Goal: Complete application form: Complete application form

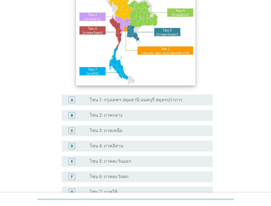
scroll to position [82, 0]
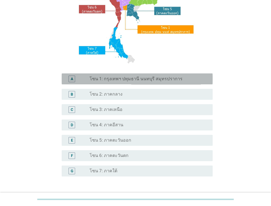
click at [96, 78] on label "โซน 1: กรุงเทพฯ ปทุมธานี นนทบุรี สมุทรปราการ" at bounding box center [136, 78] width 93 height 5
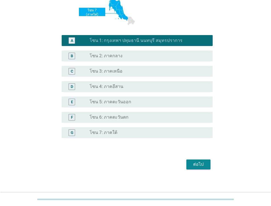
scroll to position [123, 0]
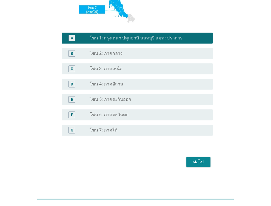
click at [202, 163] on div "ต่อไป" at bounding box center [198, 162] width 15 height 7
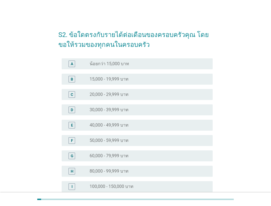
click at [81, 123] on div "E" at bounding box center [78, 125] width 24 height 7
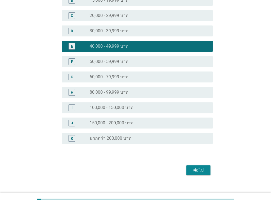
scroll to position [87, 0]
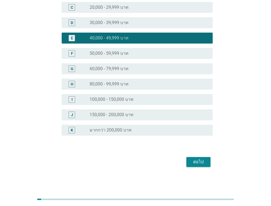
click at [203, 165] on button "ต่อไป" at bounding box center [199, 162] width 24 height 10
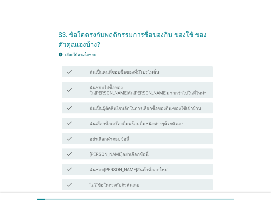
click at [130, 121] on label "ฉันเลือกซื้อเครื่องดื่มพร้อมดื่มชนิดต่างๆด้วยตัวเอง" at bounding box center [137, 123] width 94 height 5
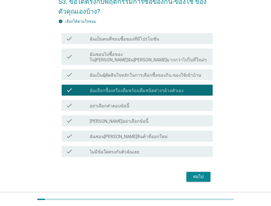
scroll to position [43, 0]
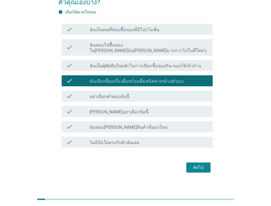
click at [214, 158] on div "S3. ข้อใดตรงกับพฤติกรรมการซื้อของกิน-ของใช้ ของตัวคุณเองบ้าง? info เลือกได้ตามใ…" at bounding box center [135, 77] width 163 height 201
click at [202, 164] on div "ต่อไป" at bounding box center [198, 167] width 15 height 7
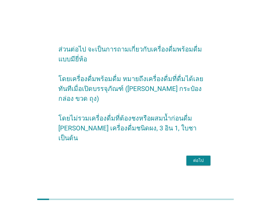
click at [203, 158] on div "ต่อไป" at bounding box center [198, 161] width 15 height 7
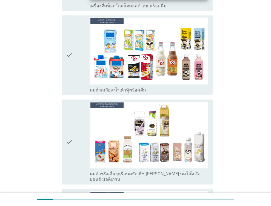
scroll to position [439, 0]
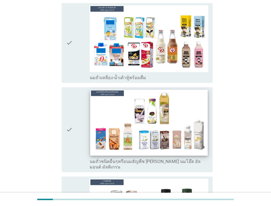
click at [123, 109] on img at bounding box center [149, 123] width 117 height 66
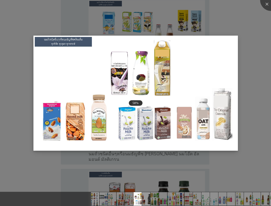
click at [127, 106] on img at bounding box center [135, 93] width 205 height 115
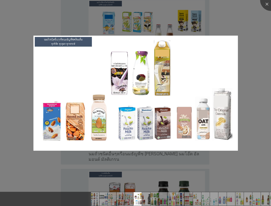
click at [254, 61] on div at bounding box center [135, 103] width 271 height 206
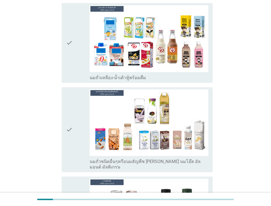
click at [71, 116] on icon "check" at bounding box center [69, 129] width 7 height 81
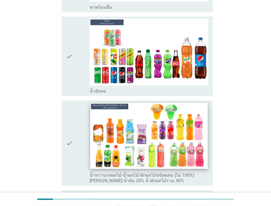
scroll to position [796, 0]
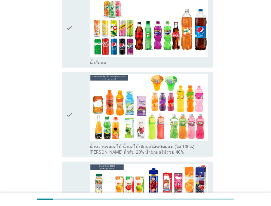
click at [74, 99] on div "check" at bounding box center [78, 114] width 24 height 81
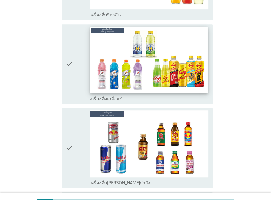
scroll to position [1537, 0]
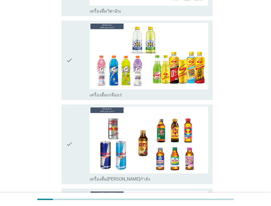
click at [78, 113] on div "check" at bounding box center [78, 144] width 24 height 75
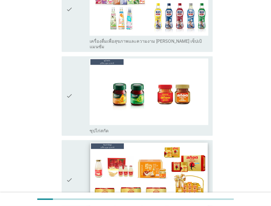
scroll to position [1974, 0]
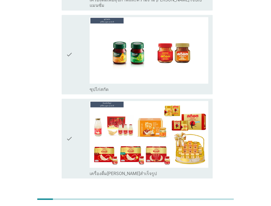
click at [200, 195] on div "ต่อไป" at bounding box center [198, 198] width 15 height 7
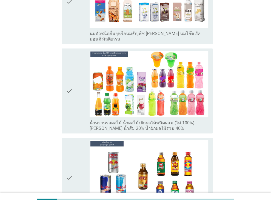
scroll to position [110, 0]
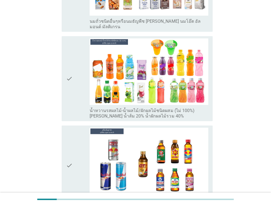
click at [79, 67] on div "check" at bounding box center [78, 78] width 24 height 81
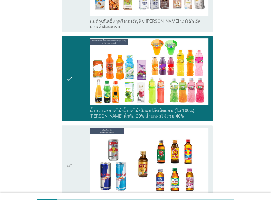
click at [67, 153] on icon "check" at bounding box center [69, 165] width 7 height 75
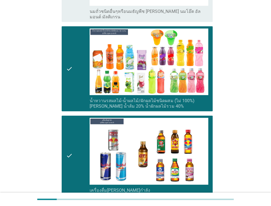
scroll to position [167, 0]
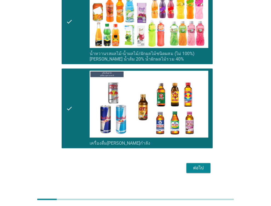
click at [195, 165] on div "ต่อไป" at bounding box center [198, 168] width 15 height 7
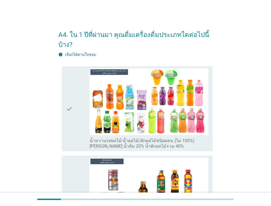
click at [76, 105] on div "check" at bounding box center [78, 109] width 24 height 81
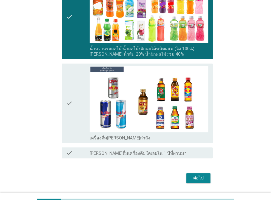
scroll to position [108, 0]
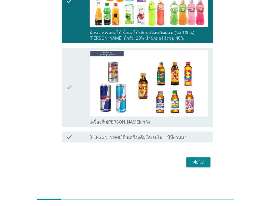
click at [71, 87] on icon "check" at bounding box center [69, 87] width 7 height 75
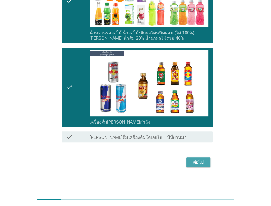
click at [189, 160] on button "ต่อไป" at bounding box center [199, 163] width 24 height 10
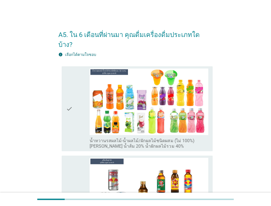
click at [75, 103] on div "check" at bounding box center [78, 109] width 24 height 81
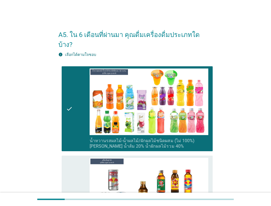
click at [70, 187] on icon "check" at bounding box center [69, 195] width 7 height 75
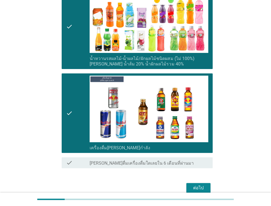
scroll to position [98, 0]
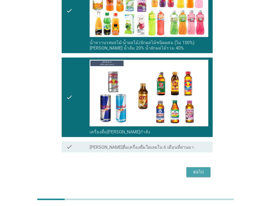
click at [203, 169] on div "ต่อไป" at bounding box center [198, 172] width 15 height 7
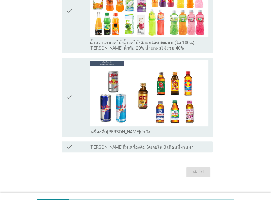
scroll to position [0, 0]
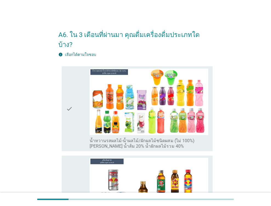
click at [67, 96] on icon "check" at bounding box center [69, 109] width 7 height 81
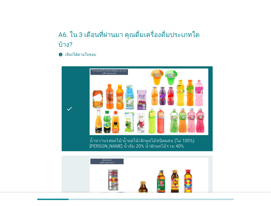
click at [66, 172] on icon "check" at bounding box center [69, 195] width 7 height 75
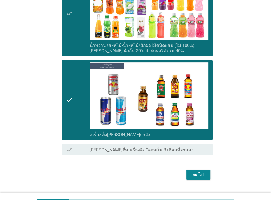
scroll to position [98, 0]
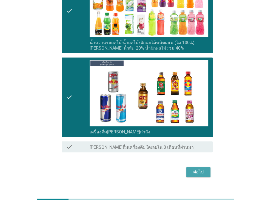
click at [198, 169] on div "ต่อไป" at bounding box center [198, 172] width 15 height 7
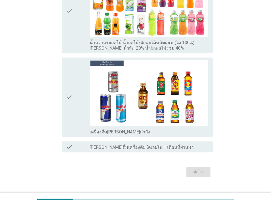
scroll to position [0, 0]
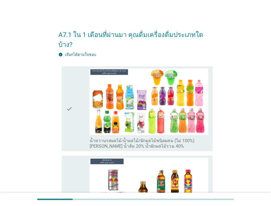
click at [65, 97] on div "check check_box น้ำหวานรสผลไม้-น้ำผลไม้/ผักผลไม้ชนิดผสม (ไม่ 100%) [PERSON_NAME…" at bounding box center [137, 108] width 151 height 85
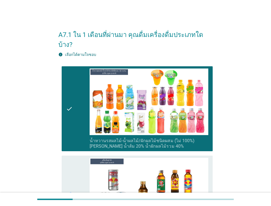
type textarea "c"
click at [71, 184] on icon "check" at bounding box center [69, 195] width 7 height 75
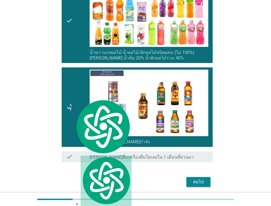
scroll to position [98, 0]
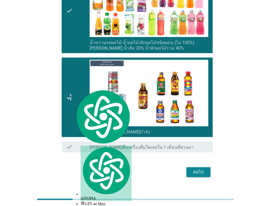
click at [200, 169] on div "ต่อไป" at bounding box center [198, 172] width 15 height 7
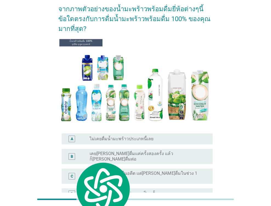
scroll to position [27, 0]
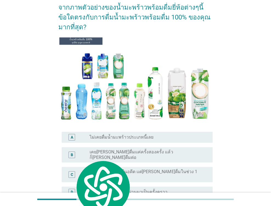
click at [78, 189] on div "D" at bounding box center [78, 192] width 24 height 7
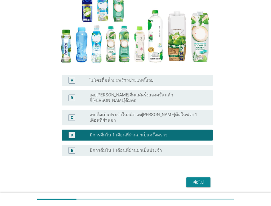
scroll to position [86, 0]
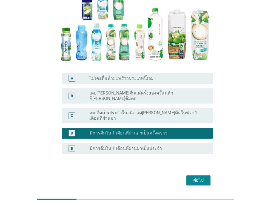
click at [199, 177] on div "ต่อไป" at bounding box center [198, 180] width 15 height 7
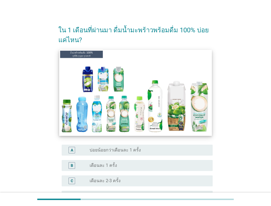
scroll to position [82, 0]
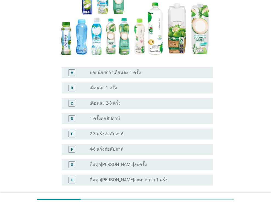
click at [96, 90] on label "เดือนละ 1 ครั้ง" at bounding box center [103, 87] width 27 height 5
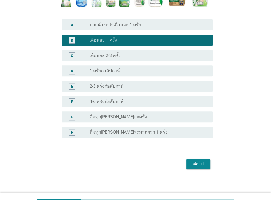
scroll to position [133, 0]
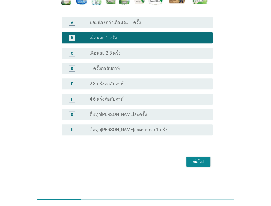
click at [199, 164] on div "ต่อไป" at bounding box center [198, 162] width 15 height 7
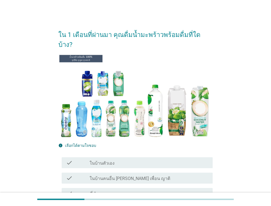
click at [70, 160] on icon "check" at bounding box center [69, 163] width 7 height 7
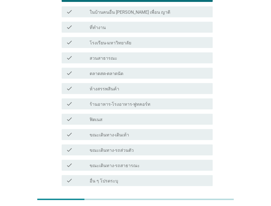
scroll to position [110, 0]
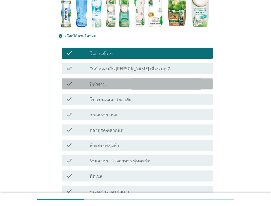
click at [85, 81] on div "check" at bounding box center [78, 84] width 24 height 7
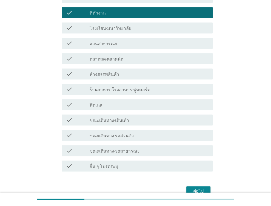
scroll to position [192, 0]
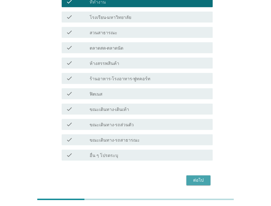
click at [200, 177] on div "ต่อไป" at bounding box center [198, 180] width 15 height 7
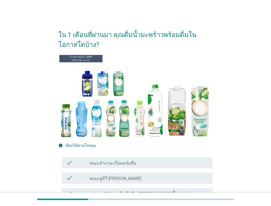
click at [70, 161] on icon "check" at bounding box center [69, 163] width 7 height 7
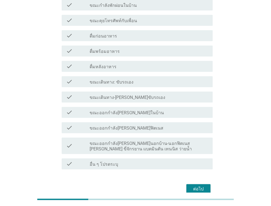
scroll to position [220, 0]
click at [201, 186] on div "ต่อไป" at bounding box center [198, 189] width 15 height 7
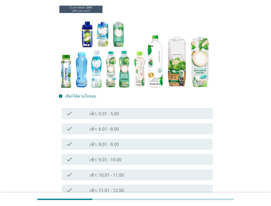
scroll to position [55, 0]
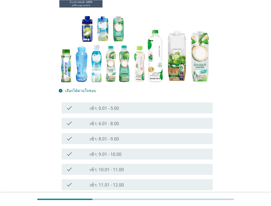
click at [75, 153] on div "check" at bounding box center [78, 154] width 24 height 7
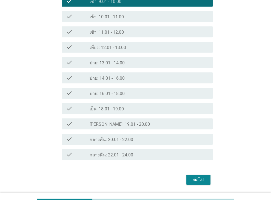
scroll to position [226, 0]
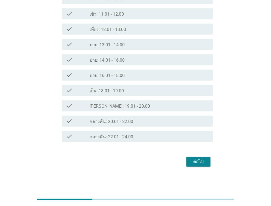
click at [192, 158] on button "ต่อไป" at bounding box center [199, 162] width 24 height 10
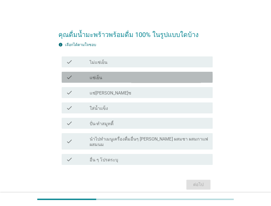
click at [88, 76] on div "check" at bounding box center [78, 77] width 24 height 7
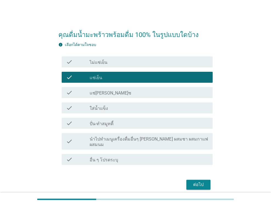
click at [192, 182] on div "ต่อไป" at bounding box center [198, 185] width 15 height 7
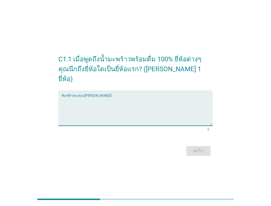
click at [117, 111] on textarea "พิมพ์คำตอบของคุณ ที่นี่" at bounding box center [137, 111] width 151 height 29
type textarea "ืไม่มี"
click at [206, 146] on button "ต่อไป" at bounding box center [199, 151] width 24 height 10
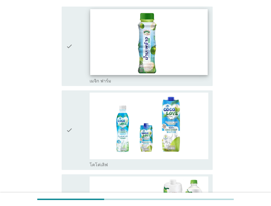
scroll to position [82, 0]
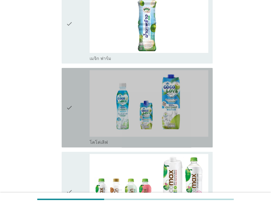
click at [79, 103] on div "check" at bounding box center [78, 107] width 24 height 75
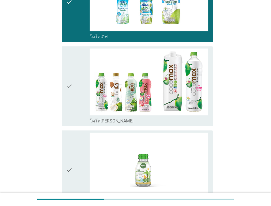
scroll to position [192, 0]
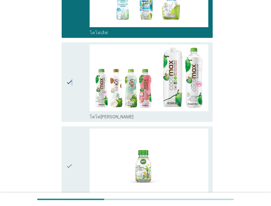
click at [72, 75] on icon "check" at bounding box center [69, 81] width 7 height 75
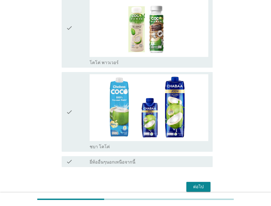
scroll to position [1194, 0]
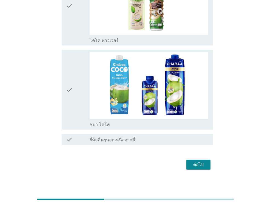
click at [201, 167] on div "ต่อไป" at bounding box center [135, 164] width 155 height 13
click at [203, 164] on div "ต่อไป" at bounding box center [198, 165] width 15 height 7
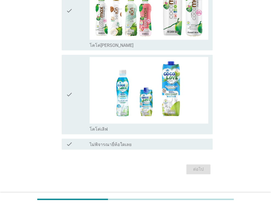
scroll to position [103, 0]
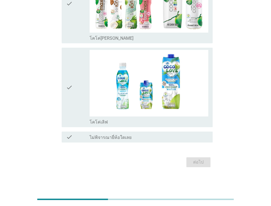
click at [70, 83] on icon "check" at bounding box center [69, 87] width 7 height 75
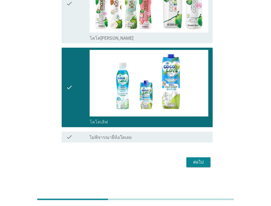
click at [66, 17] on icon "check" at bounding box center [69, 3] width 7 height 75
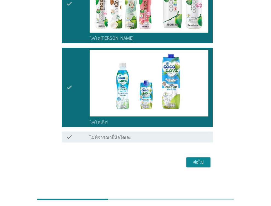
click at [194, 163] on div "ต่อไป" at bounding box center [198, 162] width 15 height 7
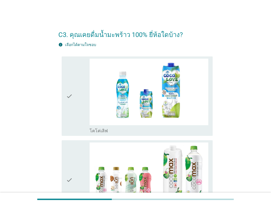
click at [73, 101] on div "check" at bounding box center [78, 96] width 24 height 75
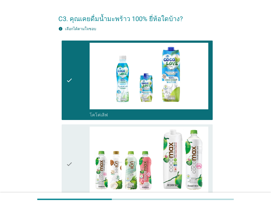
scroll to position [77, 0]
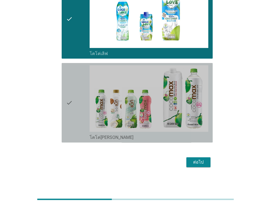
click at [66, 99] on div "check check_box โคโค่[PERSON_NAME]" at bounding box center [137, 103] width 151 height 80
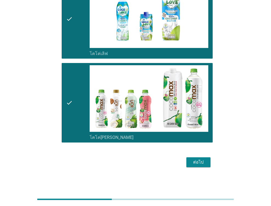
click at [200, 163] on div "ต่อไป" at bounding box center [198, 162] width 15 height 7
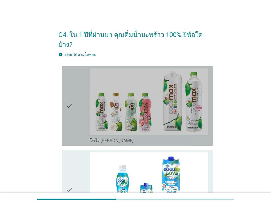
click at [67, 89] on icon "check" at bounding box center [69, 106] width 7 height 75
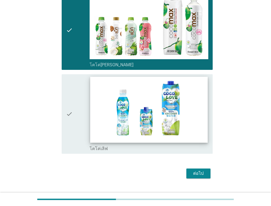
scroll to position [77, 0]
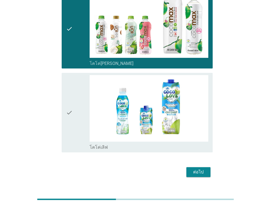
click at [196, 169] on div "ต่อไป" at bounding box center [198, 172] width 15 height 7
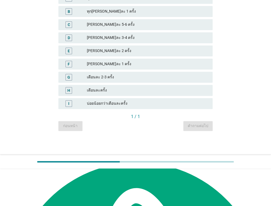
scroll to position [0, 0]
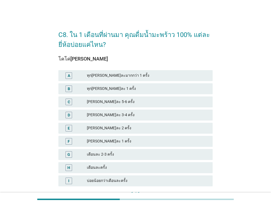
click at [70, 153] on div "G" at bounding box center [69, 155] width 3 height 6
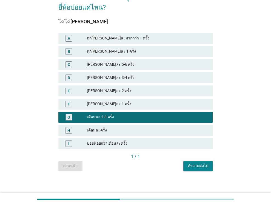
scroll to position [40, 0]
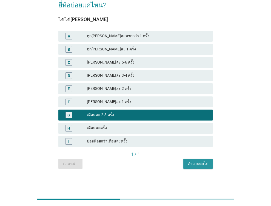
click at [205, 167] on div "คำถามต่อไป" at bounding box center [198, 164] width 21 height 6
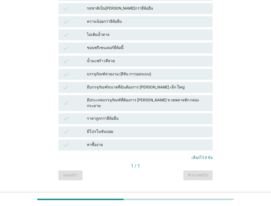
scroll to position [243, 0]
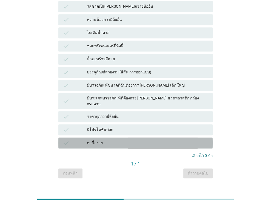
click at [66, 140] on icon "check" at bounding box center [66, 143] width 7 height 7
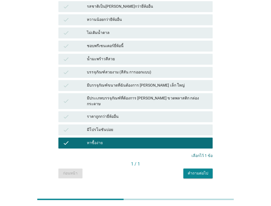
click at [196, 171] on div "คำถามต่อไป" at bounding box center [198, 174] width 21 height 6
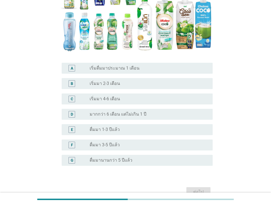
scroll to position [90, 0]
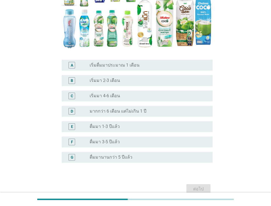
click at [72, 99] on div "C radio_button_unchecked เริ่มมา 4-6 เดือน" at bounding box center [137, 96] width 151 height 11
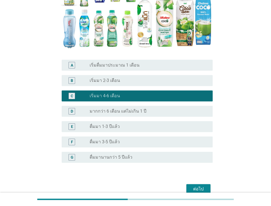
click at [202, 187] on div "ต่อไป" at bounding box center [198, 189] width 15 height 7
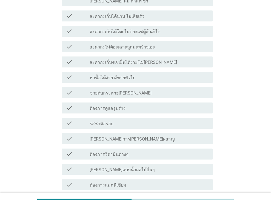
scroll to position [384, 0]
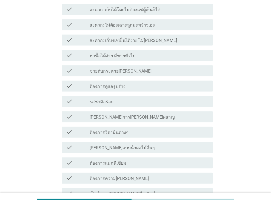
click at [70, 160] on icon "check" at bounding box center [69, 163] width 7 height 7
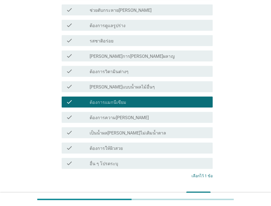
scroll to position [463, 0]
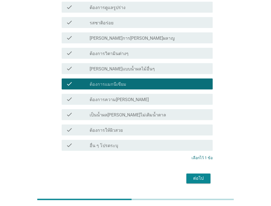
click at [199, 175] on div "ต่อไป" at bounding box center [198, 178] width 15 height 7
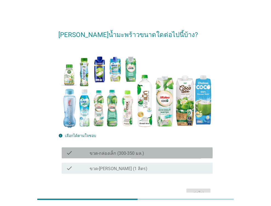
click at [67, 158] on div "check check_box_outline_blank ขวด-กล่องเล็ก (300-350 มล.)" at bounding box center [137, 153] width 151 height 11
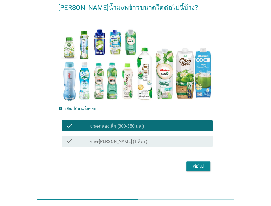
scroll to position [32, 0]
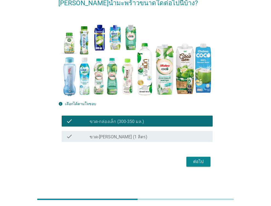
click at [196, 170] on div "[PERSON_NAME]น้ำมะพร้าวขนาดใดต่อไปนี้บ้าง? info เลือกได้ตามใจชอบ check check_bo…" at bounding box center [135, 80] width 163 height 185
click at [200, 162] on div "ต่อไป" at bounding box center [198, 162] width 15 height 7
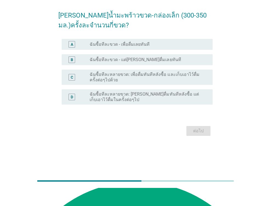
scroll to position [0, 0]
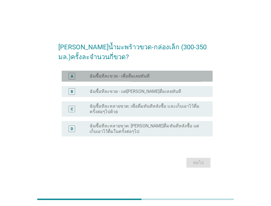
click at [91, 75] on label "ฉันซื้อทีละขวด - เพื่อดื่มเลยทันที" at bounding box center [120, 76] width 60 height 5
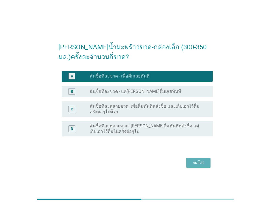
click at [200, 165] on div "ต่อไป" at bounding box center [198, 163] width 15 height 7
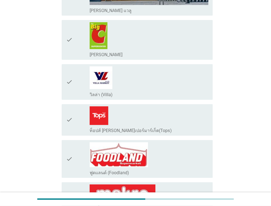
scroll to position [165, 0]
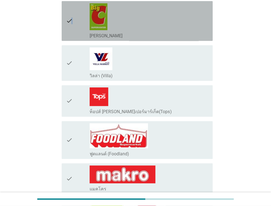
click at [71, 23] on icon "check" at bounding box center [69, 20] width 7 height 35
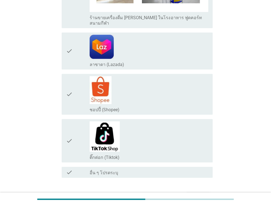
scroll to position [1074, 0]
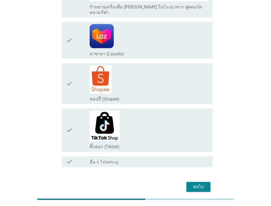
click at [197, 184] on div "ต่อไป" at bounding box center [198, 187] width 15 height 7
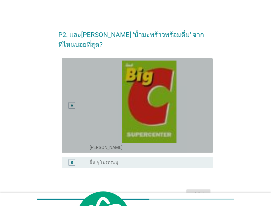
click at [70, 102] on div "A" at bounding box center [72, 105] width 7 height 7
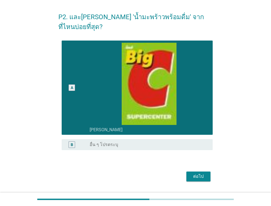
scroll to position [23, 0]
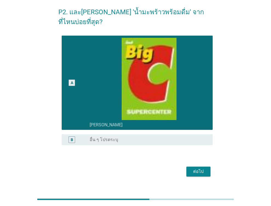
click at [193, 169] on div "ต่อไป" at bounding box center [198, 172] width 15 height 7
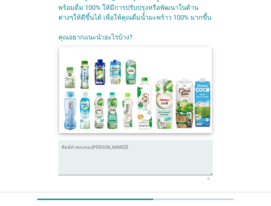
scroll to position [76, 0]
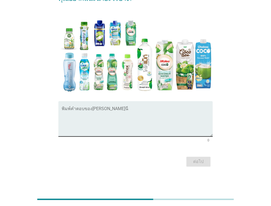
click at [103, 124] on textarea "พิมพ์คำตอบของคุณ ที่นี่" at bounding box center [137, 122] width 151 height 29
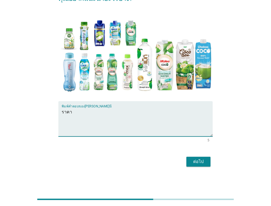
type textarea "ราคา"
click at [204, 160] on div "ต่อไป" at bounding box center [198, 162] width 15 height 7
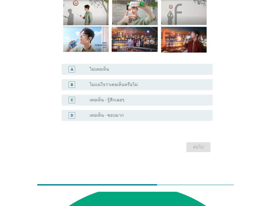
scroll to position [0, 0]
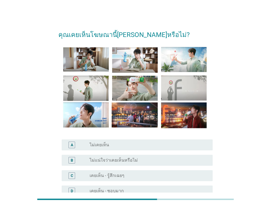
click at [78, 171] on div "C radio_button_unchecked เคยเห็น - รู้สึกเฉยๆ" at bounding box center [137, 175] width 151 height 11
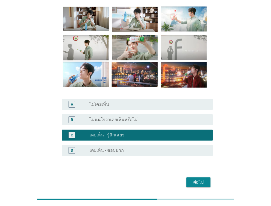
scroll to position [61, 0]
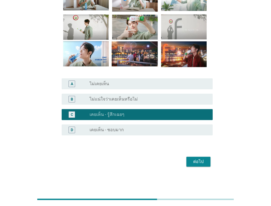
click at [188, 164] on button "ต่อไป" at bounding box center [199, 162] width 24 height 10
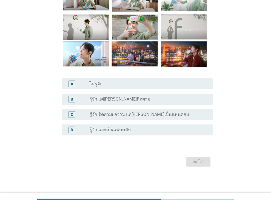
scroll to position [0, 0]
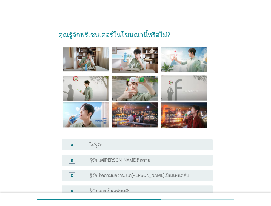
click at [76, 145] on div "A" at bounding box center [72, 145] width 12 height 7
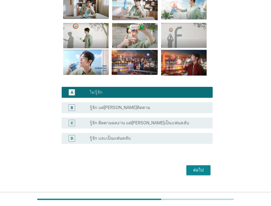
scroll to position [61, 0]
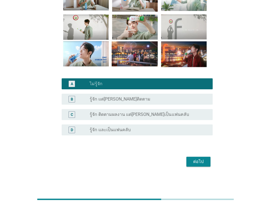
click at [195, 161] on div "ต่อไป" at bounding box center [198, 162] width 15 height 7
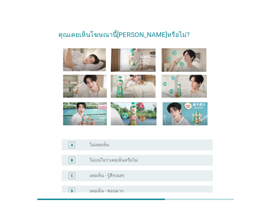
click at [91, 175] on label "เคยเห็น - รู้สึกเฉยๆ" at bounding box center [107, 175] width 35 height 5
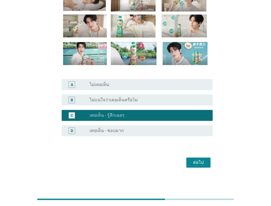
scroll to position [61, 0]
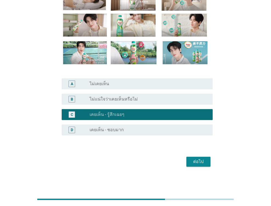
click at [202, 161] on div "ต่อไป" at bounding box center [198, 162] width 15 height 7
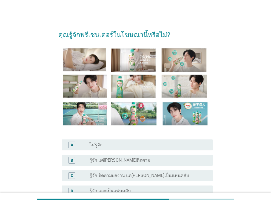
click at [78, 147] on div "A" at bounding box center [78, 145] width 24 height 7
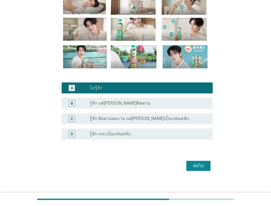
scroll to position [61, 0]
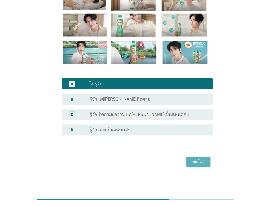
click at [201, 158] on button "ต่อไป" at bounding box center [199, 162] width 24 height 10
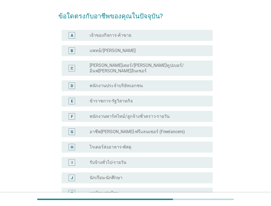
scroll to position [14, 0]
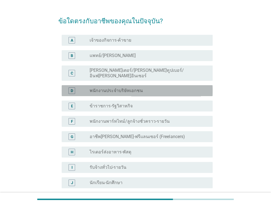
click at [112, 88] on label "พนักงานประจำบริษัทเอกชน" at bounding box center [116, 90] width 53 height 5
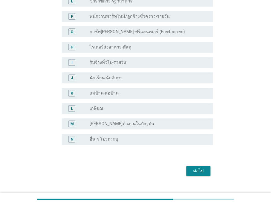
scroll to position [124, 0]
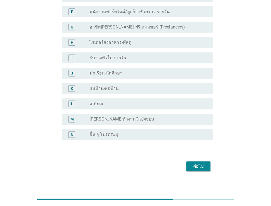
click at [193, 163] on div "ต่อไป" at bounding box center [198, 166] width 15 height 7
